Goal: Information Seeking & Learning: Check status

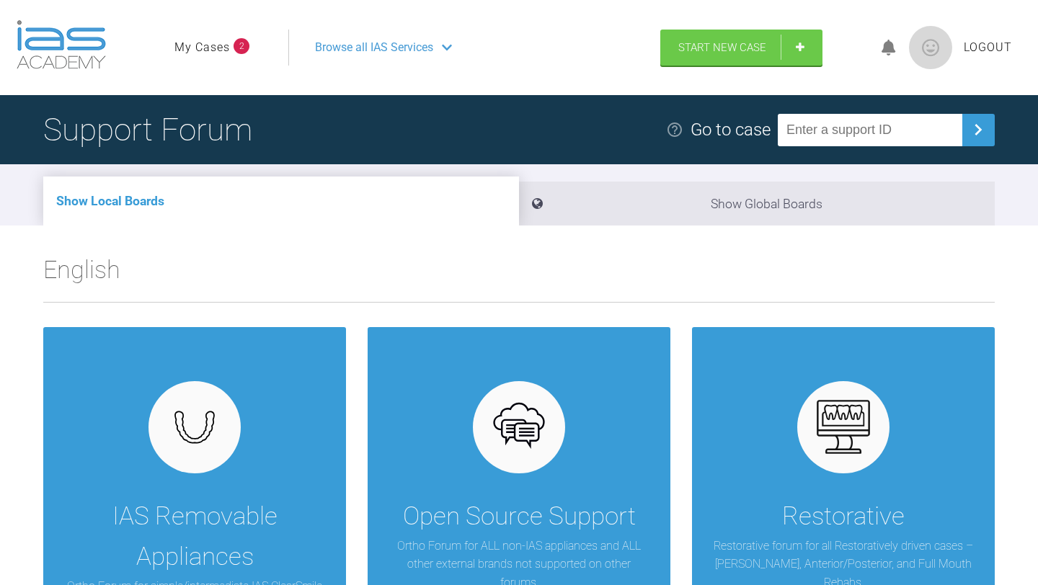
click at [239, 53] on span "2" at bounding box center [242, 46] width 16 height 16
click at [225, 53] on link "My Cases" at bounding box center [201, 47] width 55 height 19
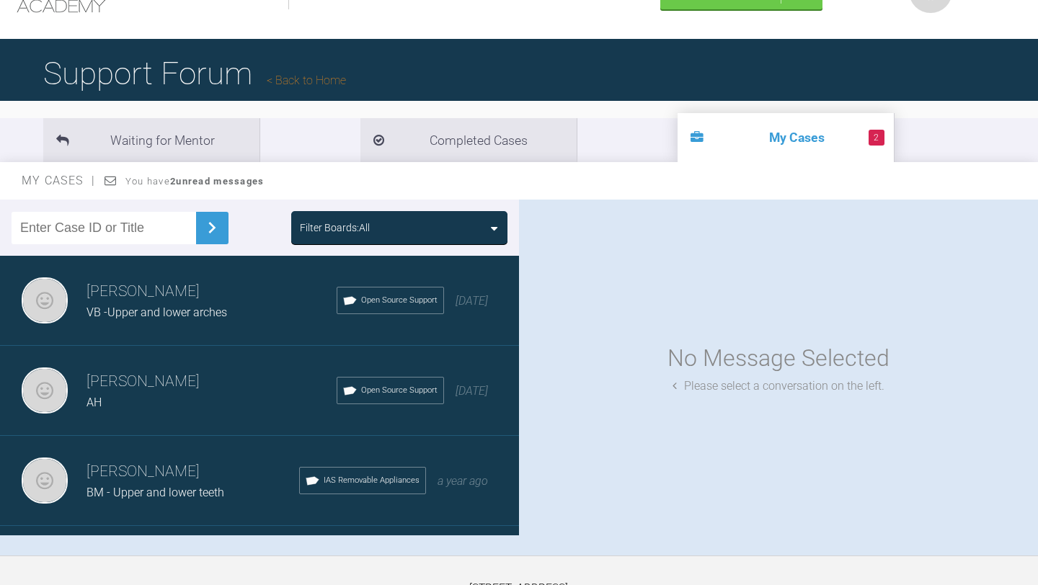
scroll to position [58, 0]
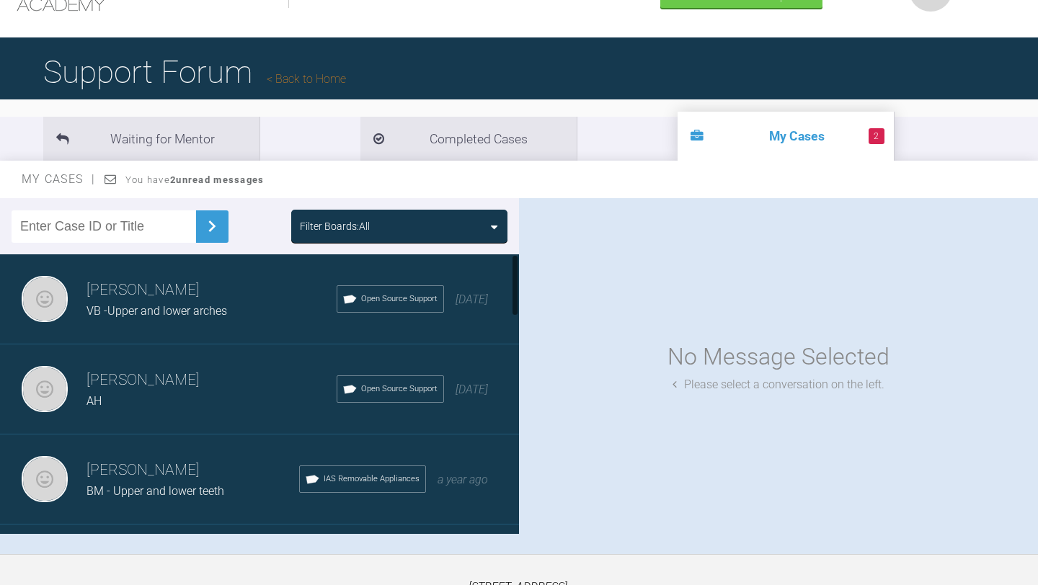
click at [188, 334] on div "[PERSON_NAME] VB -Upper and lower arches Open Source Support [DATE]" at bounding box center [259, 299] width 519 height 90
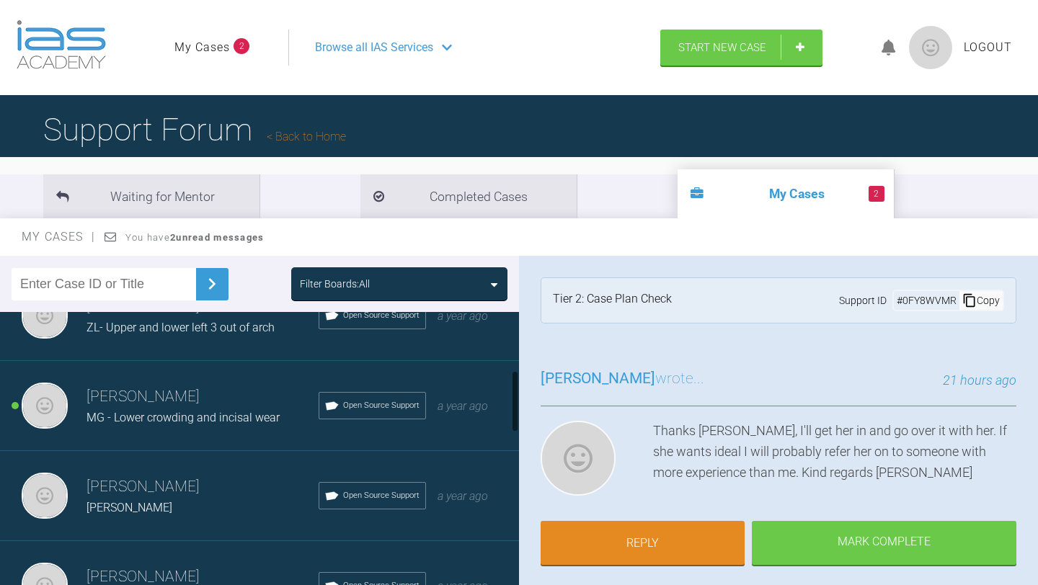
scroll to position [317, 0]
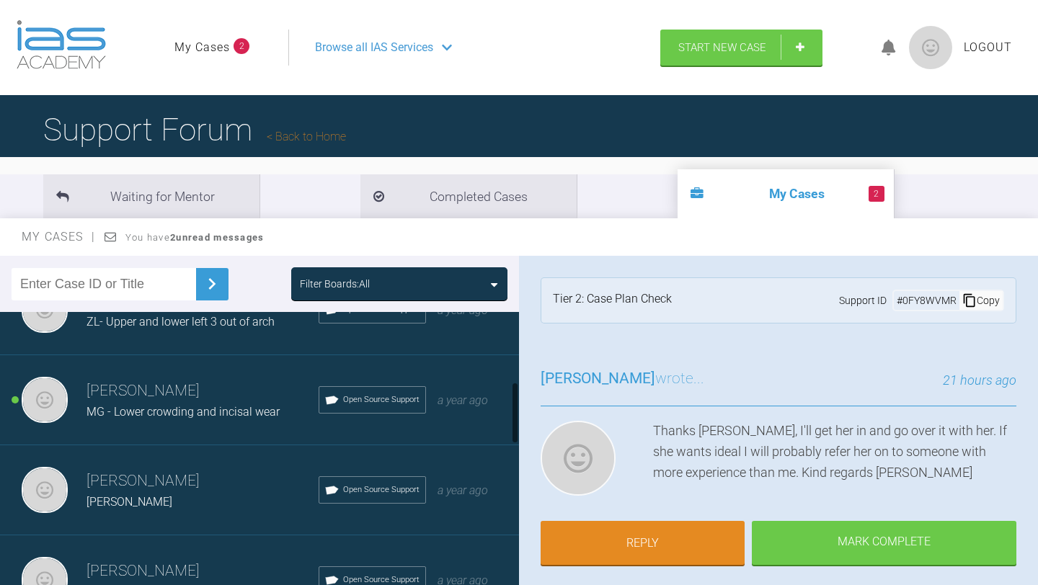
click at [183, 399] on h3 "[PERSON_NAME]" at bounding box center [202, 391] width 232 height 25
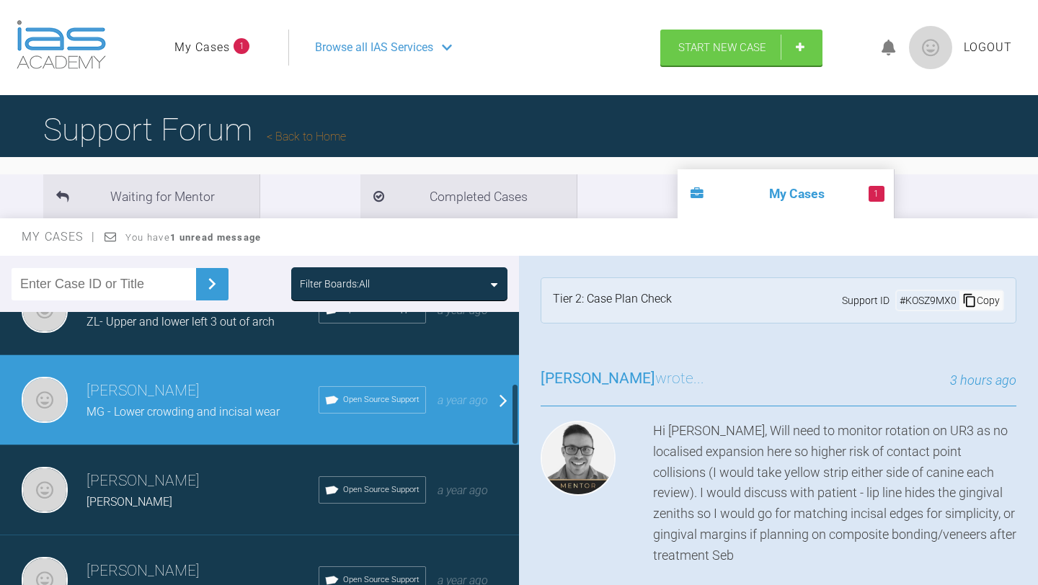
scroll to position [346, 0]
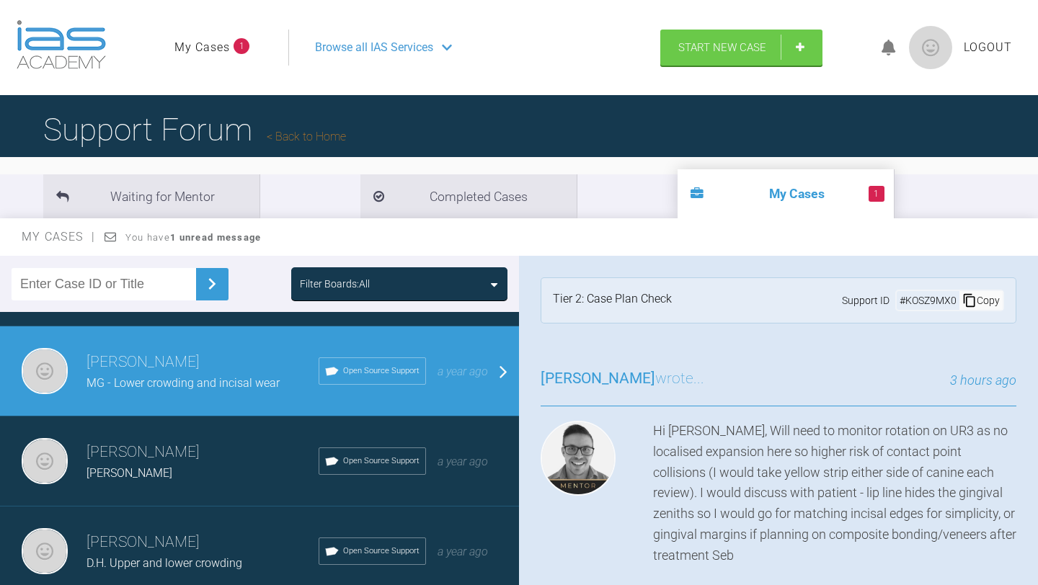
click at [625, 500] on div at bounding box center [588, 494] width 94 height 146
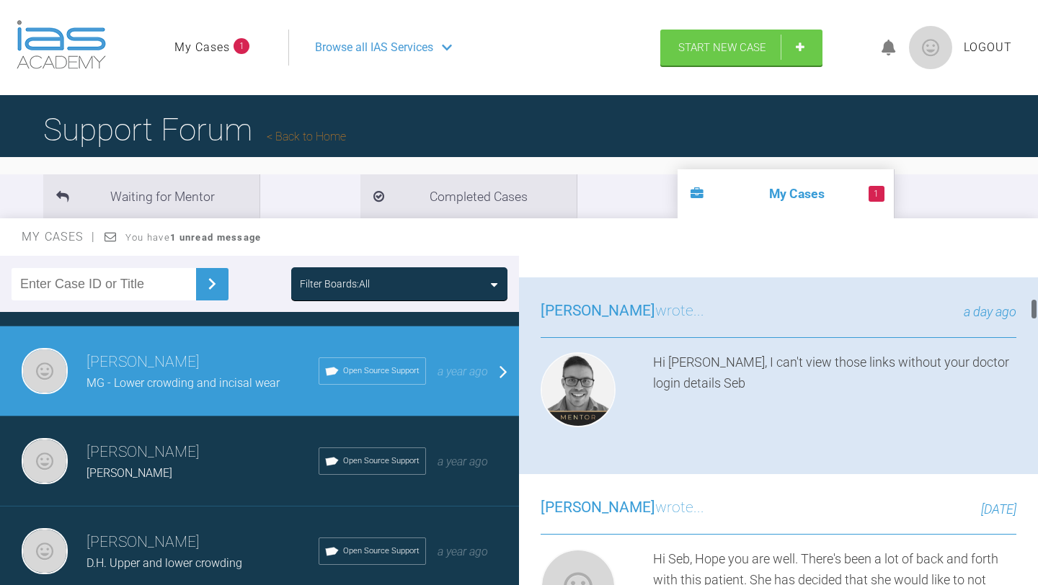
scroll to position [634, 0]
click at [136, 240] on span "You have 1 unread message" at bounding box center [193, 237] width 136 height 11
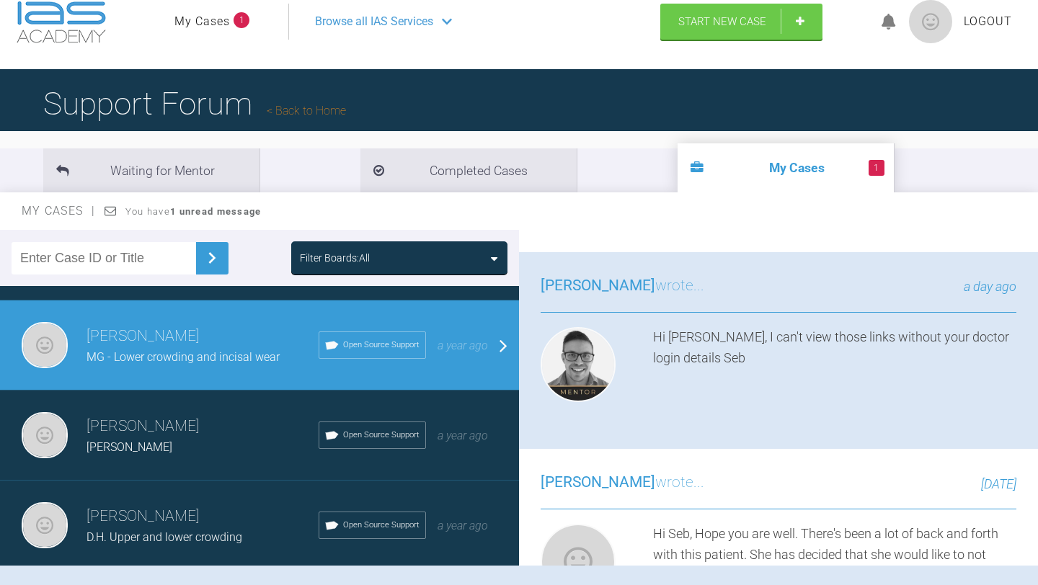
scroll to position [29, 0]
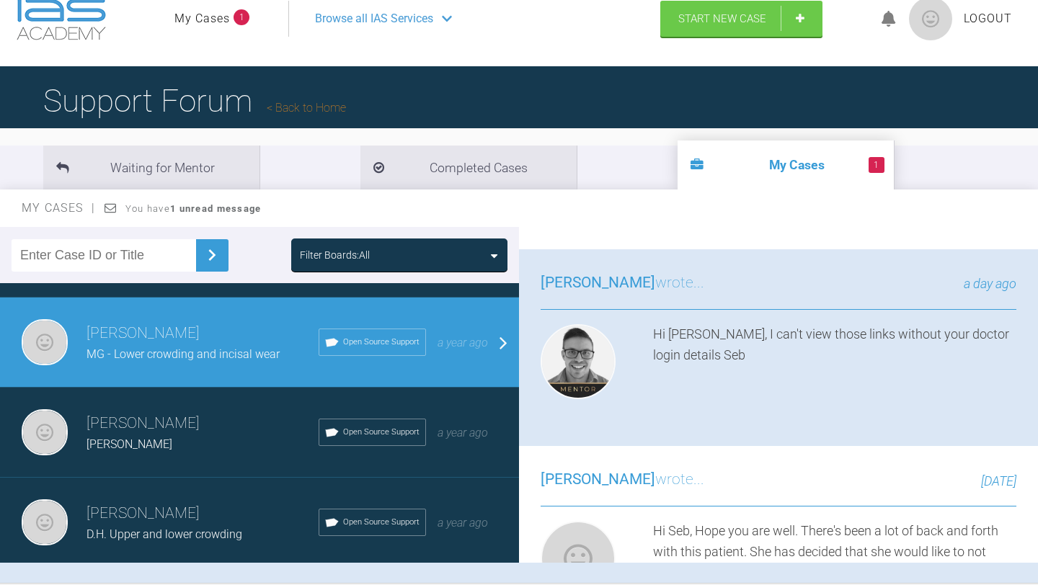
click at [355, 456] on div "[PERSON_NAME] [PERSON_NAME] Open Source Support a year ago" at bounding box center [259, 433] width 519 height 90
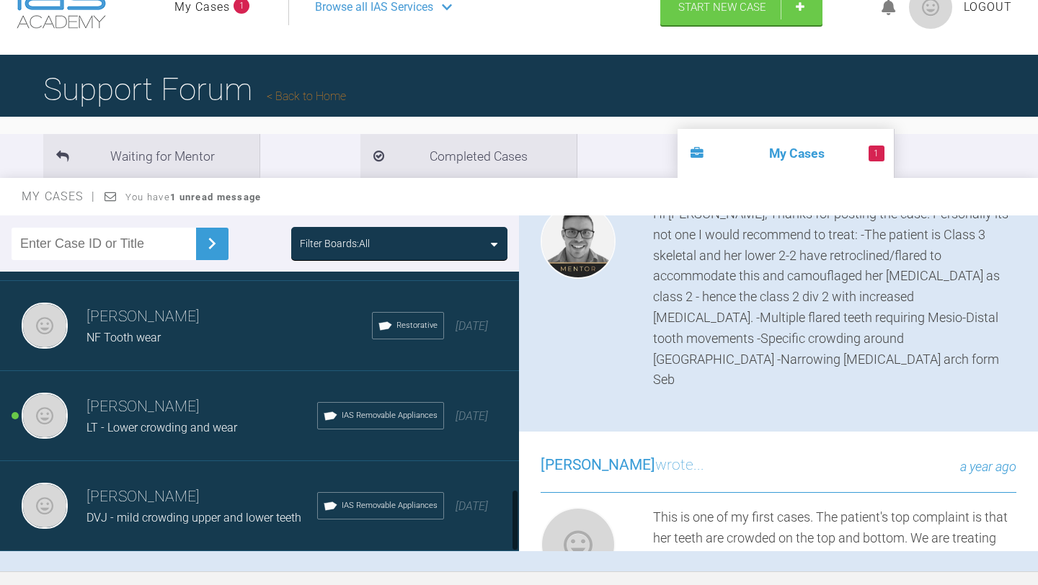
scroll to position [58, 0]
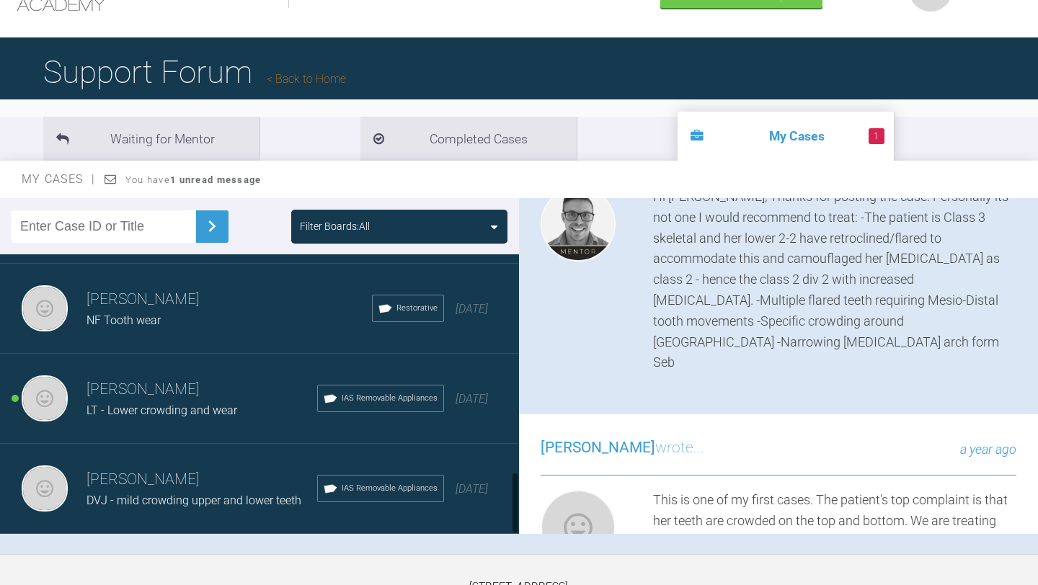
click at [267, 411] on div "LT - Lower crowding and wear" at bounding box center [201, 410] width 231 height 19
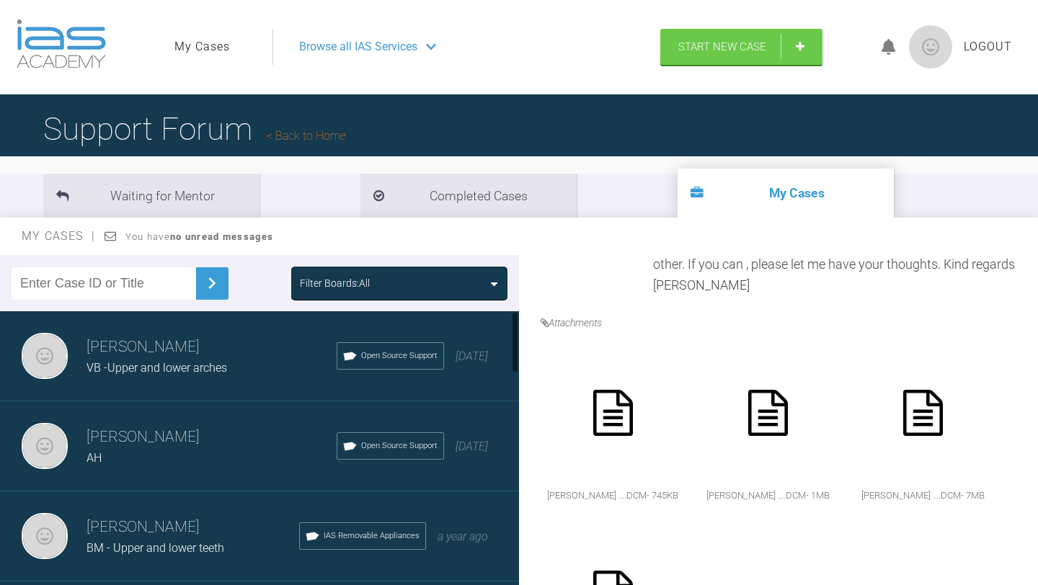
scroll to position [0, 0]
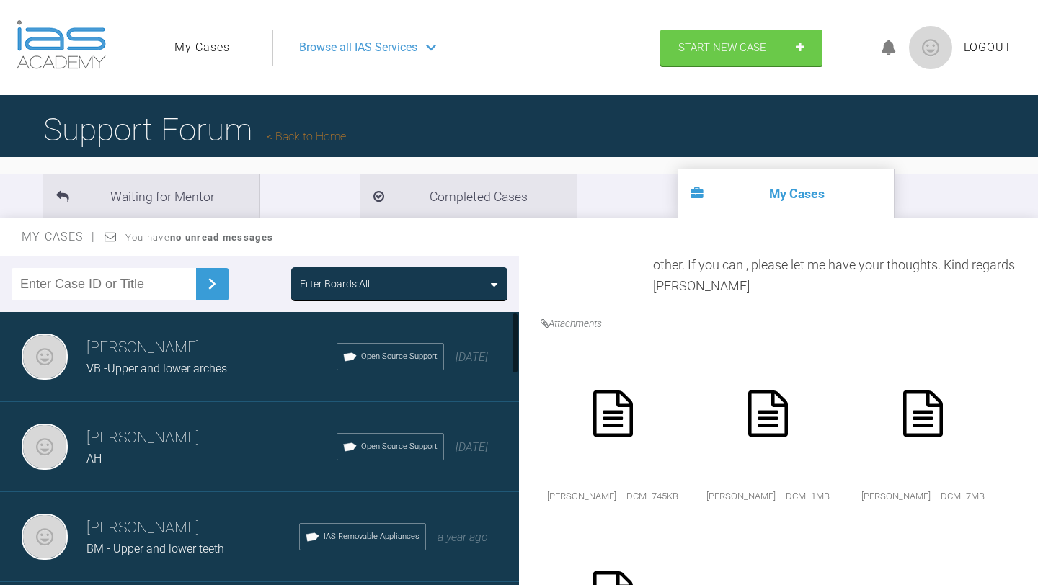
click at [237, 369] on div "VB -Upper and lower arches" at bounding box center [211, 369] width 250 height 19
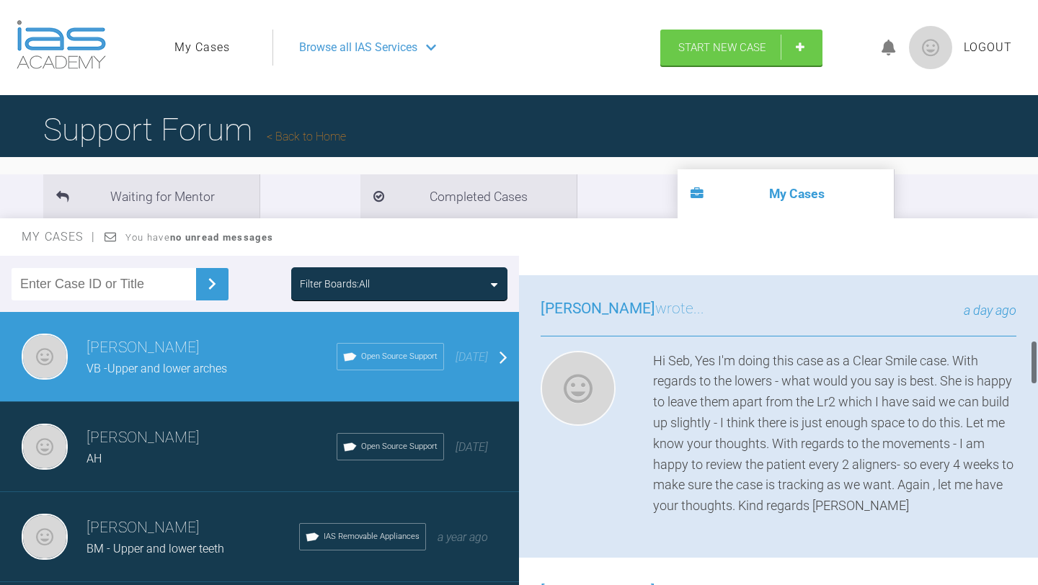
drag, startPoint x: 1037, startPoint y: 379, endPoint x: 1037, endPoint y: 347, distance: 31.7
click at [1037, 347] on div at bounding box center [1034, 424] width 8 height 336
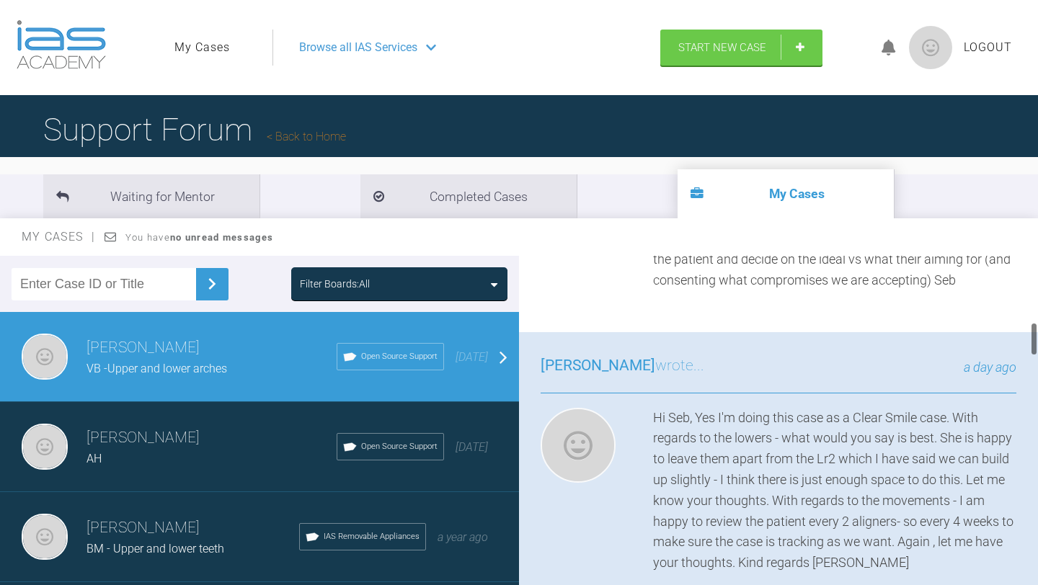
scroll to position [378, 0]
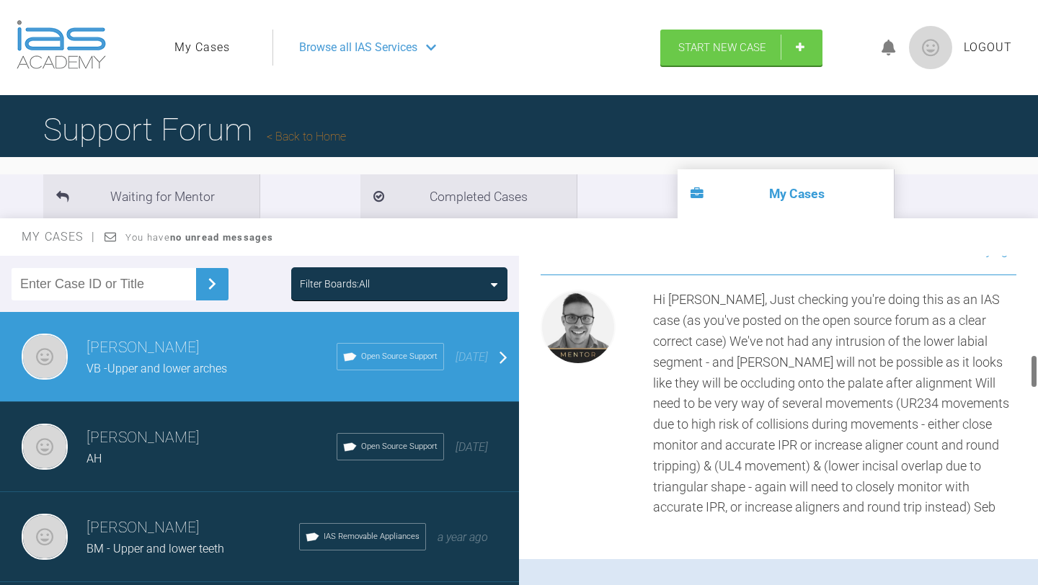
drag, startPoint x: 1031, startPoint y: 348, endPoint x: 1035, endPoint y: 361, distance: 13.5
click at [1035, 361] on div at bounding box center [1033, 372] width 5 height 34
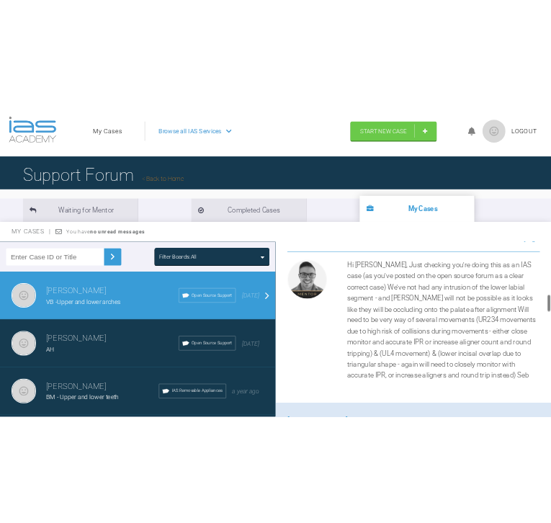
scroll to position [963, 0]
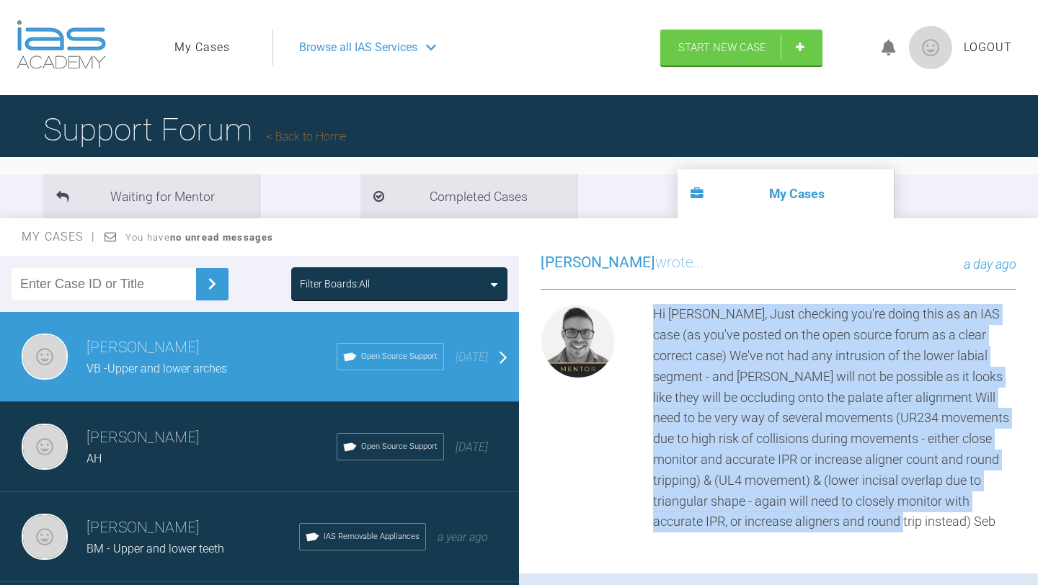
drag, startPoint x: 852, startPoint y: 523, endPoint x: 649, endPoint y: 305, distance: 298.3
click at [649, 305] on div "Hi [PERSON_NAME], Just checking you're doing this as an IAS case (as you've pos…" at bounding box center [779, 418] width 476 height 228
copy div "Hi [PERSON_NAME], Just checking you're doing this as an IAS case (as you've pos…"
click at [825, 397] on div "Hi [PERSON_NAME], Just checking you're doing this as an IAS case (as you've pos…" at bounding box center [834, 418] width 363 height 228
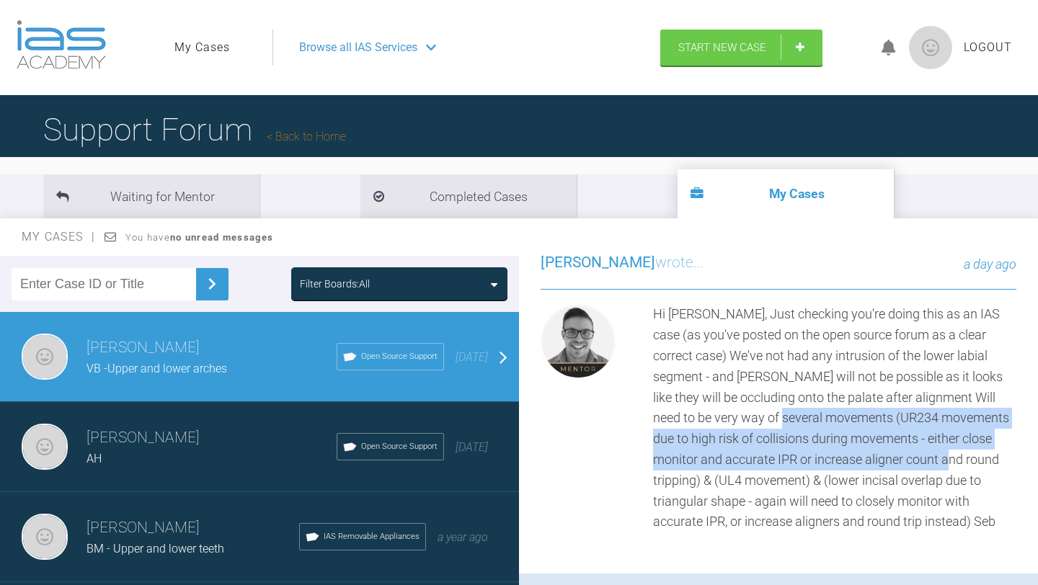
drag, startPoint x: 926, startPoint y: 458, endPoint x: 768, endPoint y: 420, distance: 162.4
click at [768, 420] on div "Hi [PERSON_NAME], Just checking you're doing this as an IAS case (as you've pos…" at bounding box center [834, 418] width 363 height 228
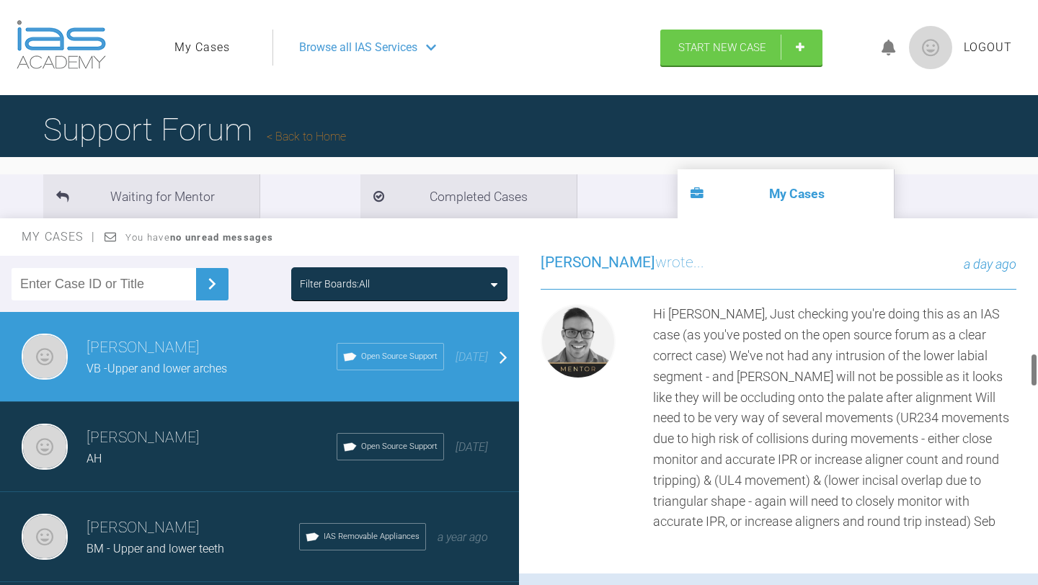
click at [721, 381] on div "Hi [PERSON_NAME], Just checking you're doing this as an IAS case (as you've pos…" at bounding box center [834, 418] width 363 height 228
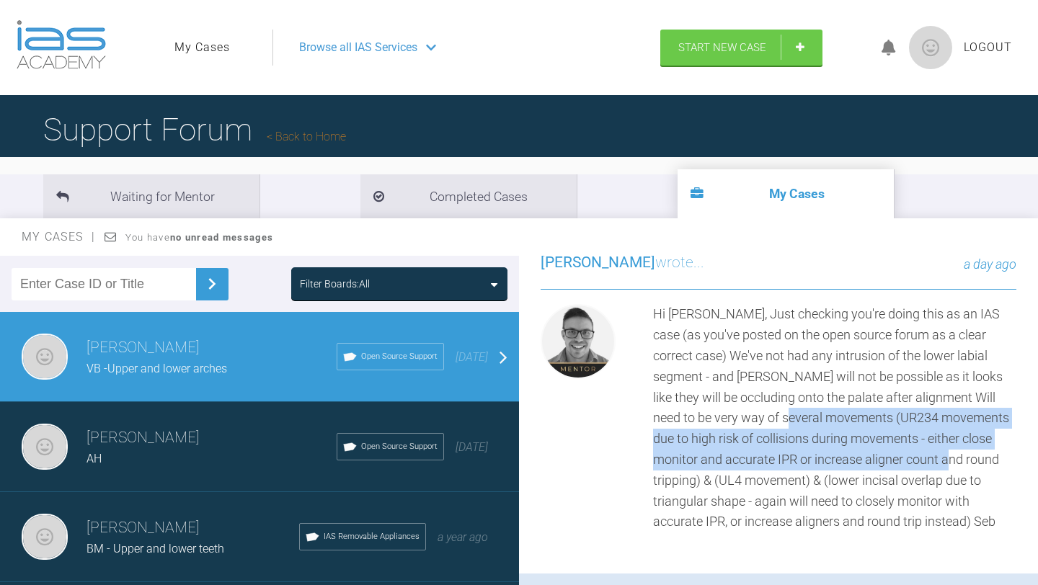
drag, startPoint x: 771, startPoint y: 418, endPoint x: 925, endPoint y: 460, distance: 159.8
click at [925, 460] on div "Hi [PERSON_NAME], Just checking you're doing this as an IAS case (as you've pos…" at bounding box center [834, 418] width 363 height 228
copy div "UR234 movements due to high risk of collisions during movements - either close …"
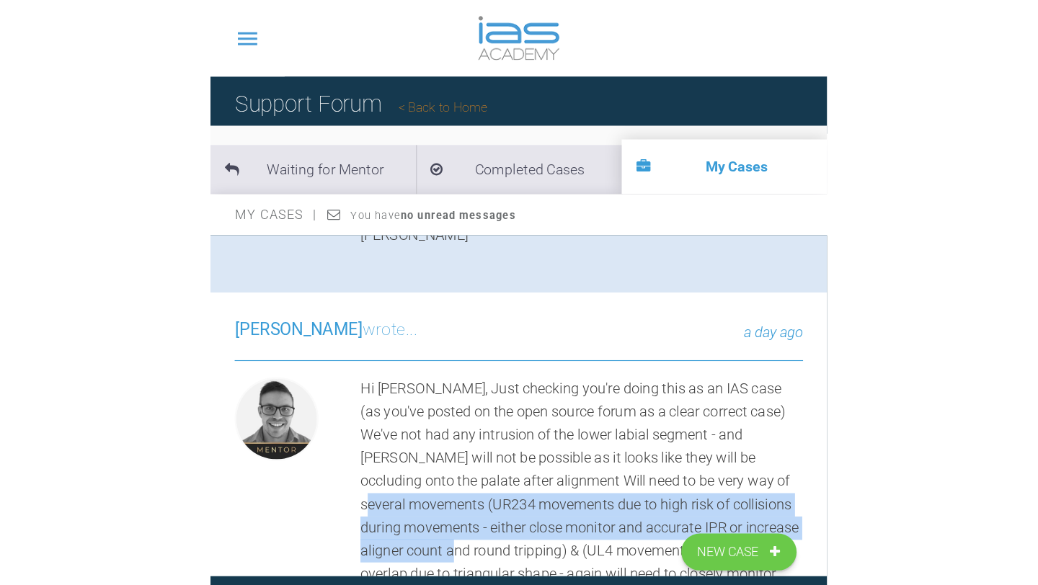
scroll to position [999, 0]
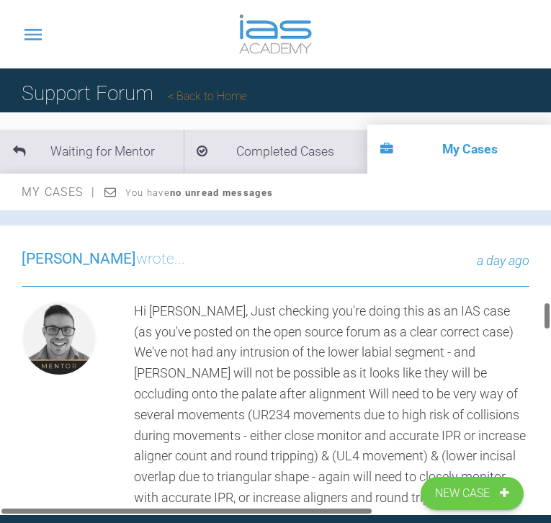
click at [357, 484] on div "[PERSON_NAME] wrote... a day ago Hi [PERSON_NAME], Just checking you're doing t…" at bounding box center [275, 388] width 551 height 324
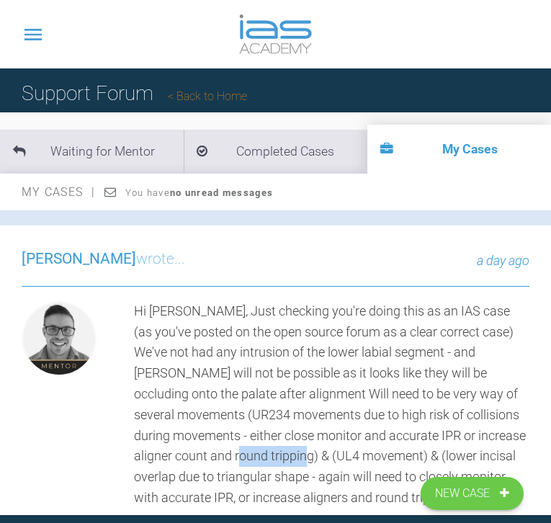
drag, startPoint x: 198, startPoint y: 412, endPoint x: 288, endPoint y: 415, distance: 90.2
click at [288, 415] on div "Hi [PERSON_NAME], Just checking you're doing this as an IAS case (as you've pos…" at bounding box center [332, 405] width 396 height 208
copy div "UL4 movement"
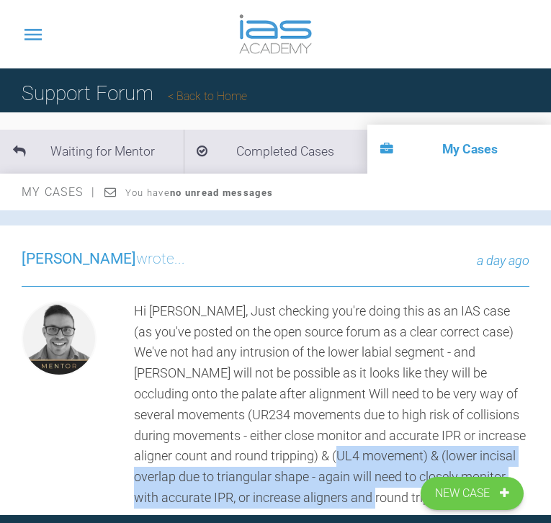
drag, startPoint x: 310, startPoint y: 412, endPoint x: 354, endPoint y: 453, distance: 60.2
click at [354, 453] on div "Hi [PERSON_NAME], Just checking you're doing this as an IAS case (as you've pos…" at bounding box center [332, 405] width 396 height 208
copy div "lower incisal overlap due to triangular shape - again will need to closely moni…"
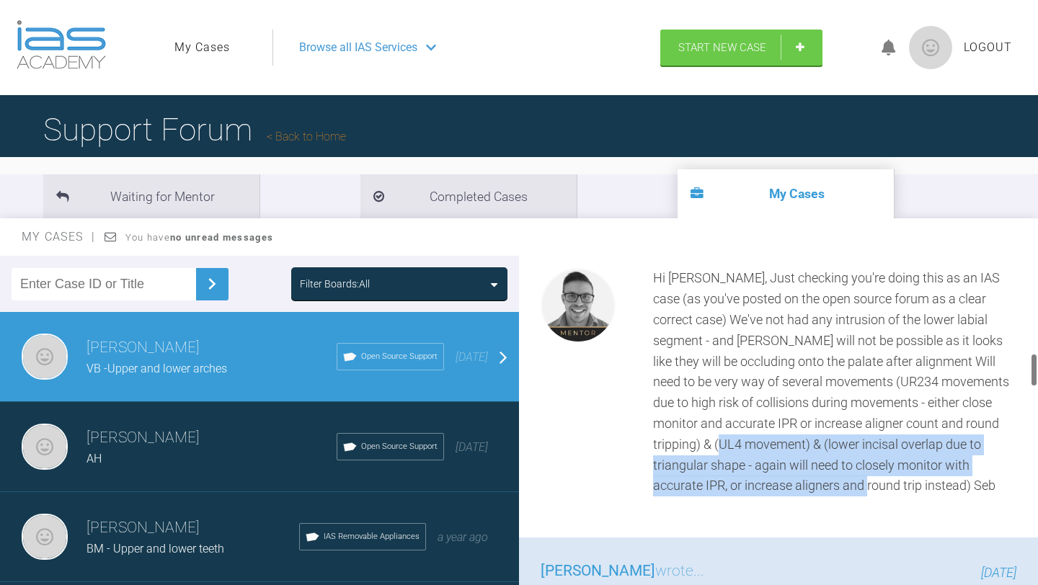
scroll to position [963, 0]
